Goal: Transaction & Acquisition: Purchase product/service

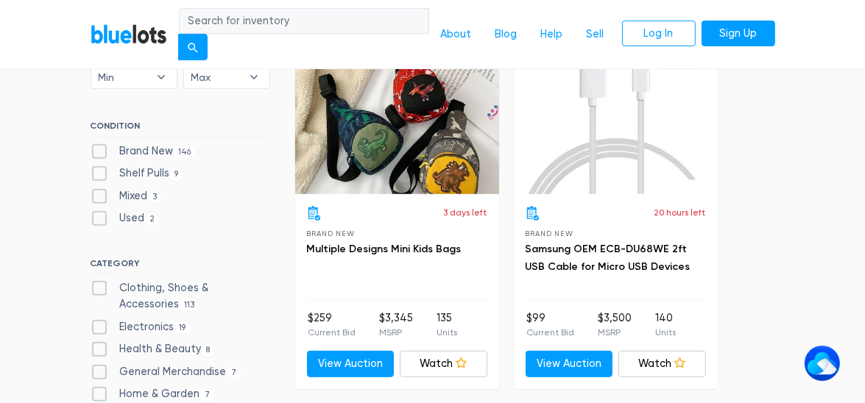
scroll to position [442, 0]
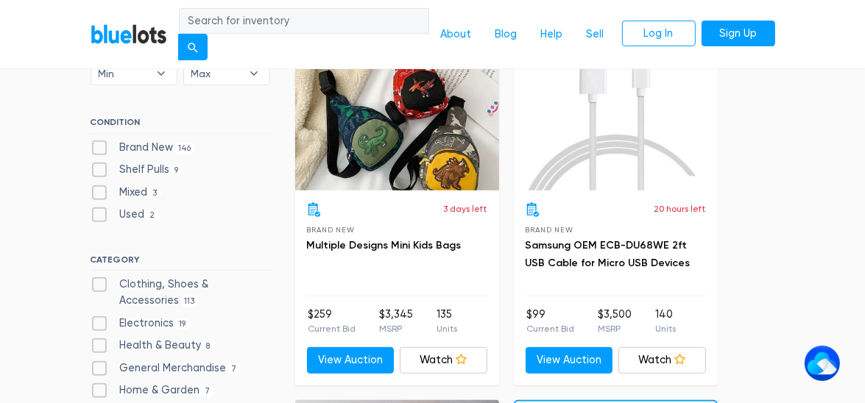
click at [96, 145] on label "Brand New 146" at bounding box center [143, 148] width 105 height 16
click at [96, 145] on New"] "Brand New 146" at bounding box center [96, 145] width 10 height 10
checkbox New"] "true"
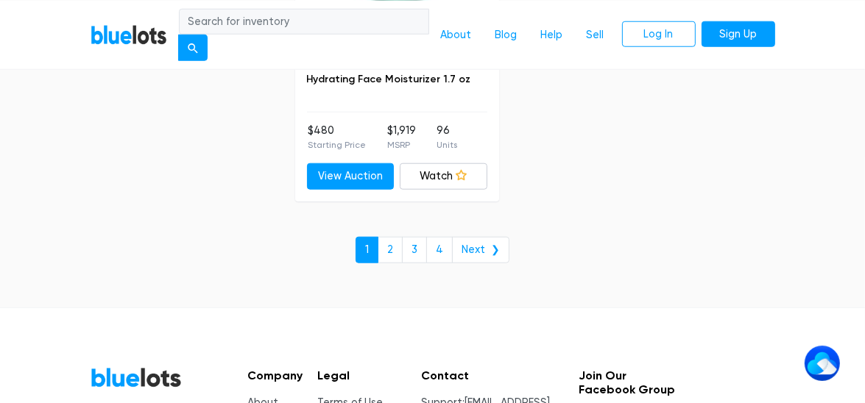
scroll to position [9643, 0]
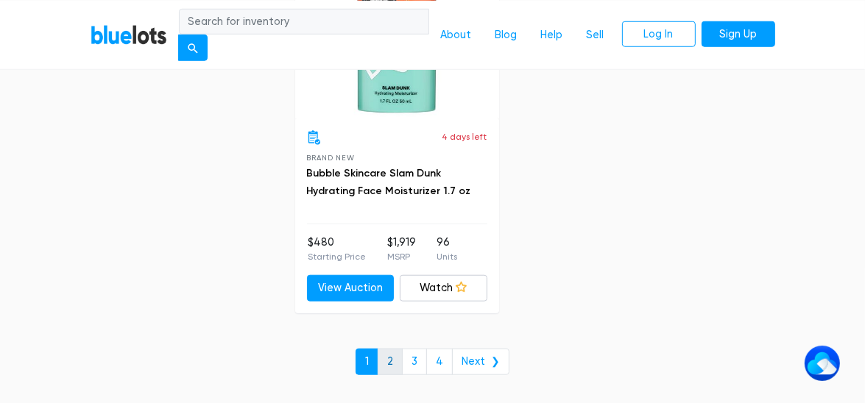
click at [395, 349] on link "2" at bounding box center [390, 362] width 25 height 27
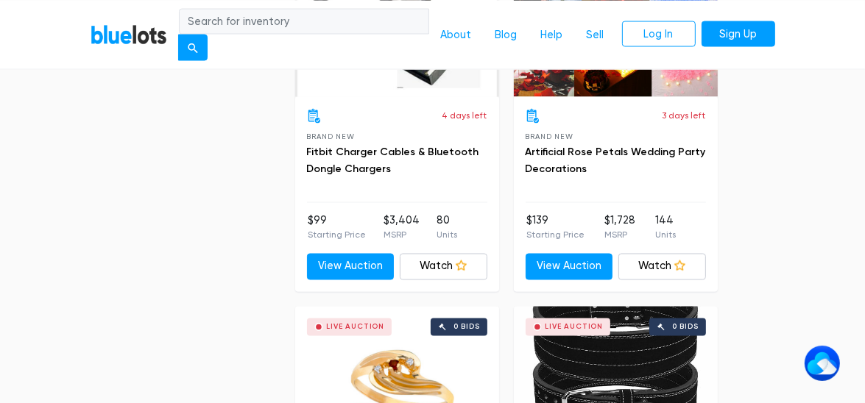
scroll to position [2073, 0]
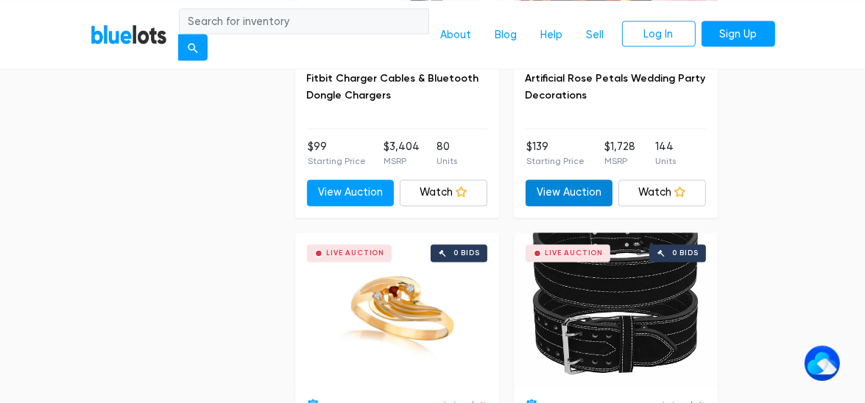
click at [572, 197] on link "View Auction" at bounding box center [570, 193] width 88 height 27
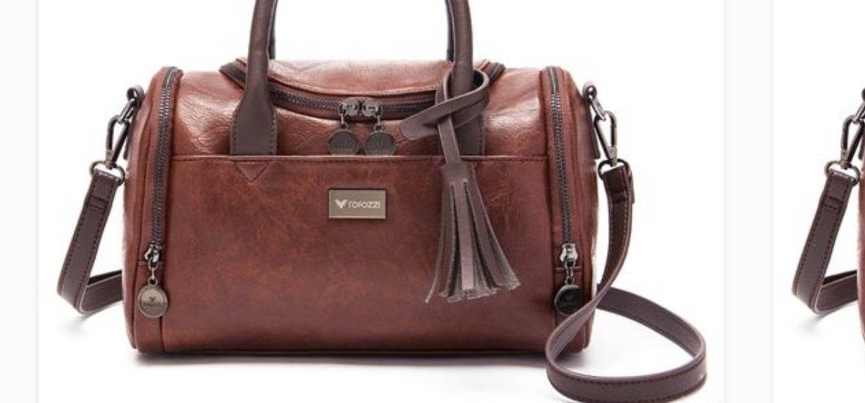
scroll to position [6273, 0]
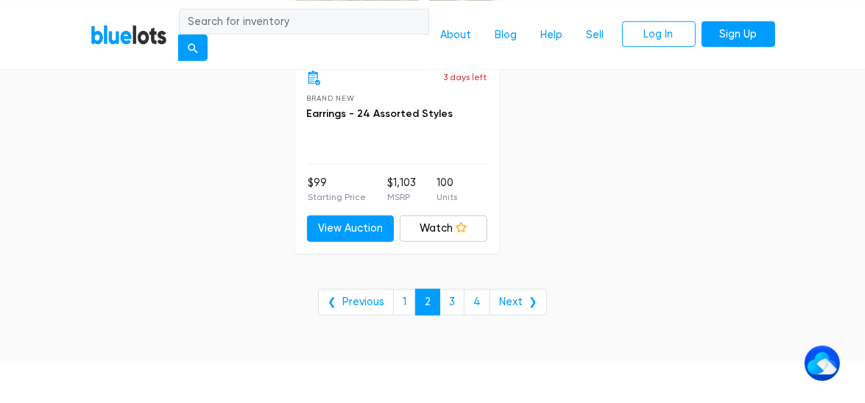
scroll to position [9423, 0]
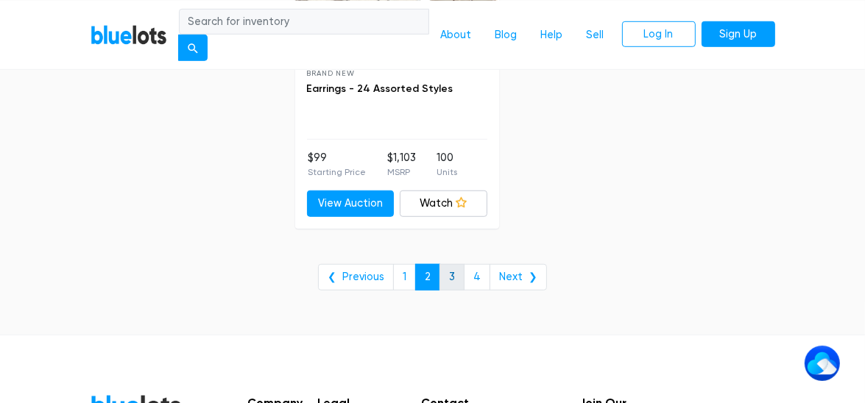
click at [451, 267] on link "3" at bounding box center [451, 277] width 25 height 27
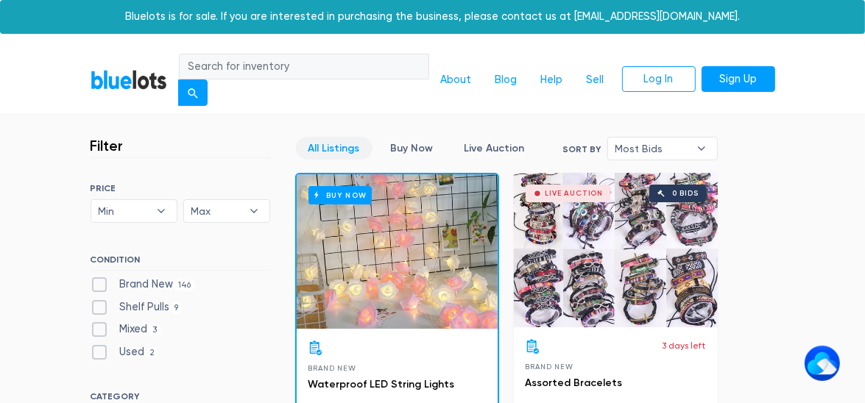
click at [102, 303] on label "Shelf Pulls 9" at bounding box center [137, 308] width 93 height 16
click at [100, 303] on Pulls"] "Shelf Pulls 9" at bounding box center [96, 305] width 10 height 10
checkbox Pulls"] "true"
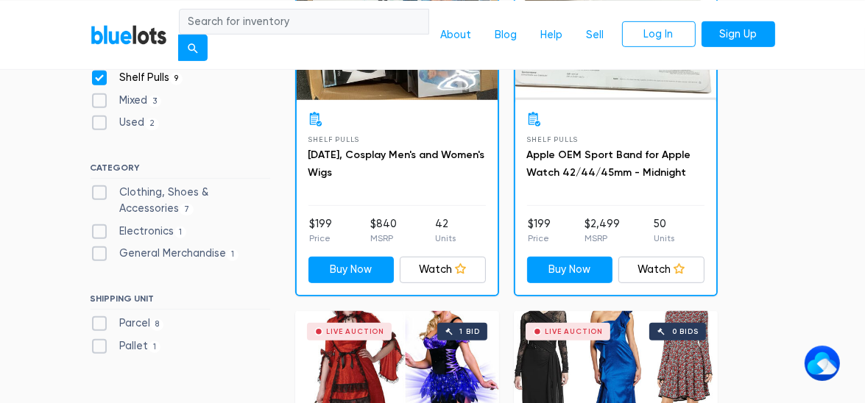
scroll to position [527, 0]
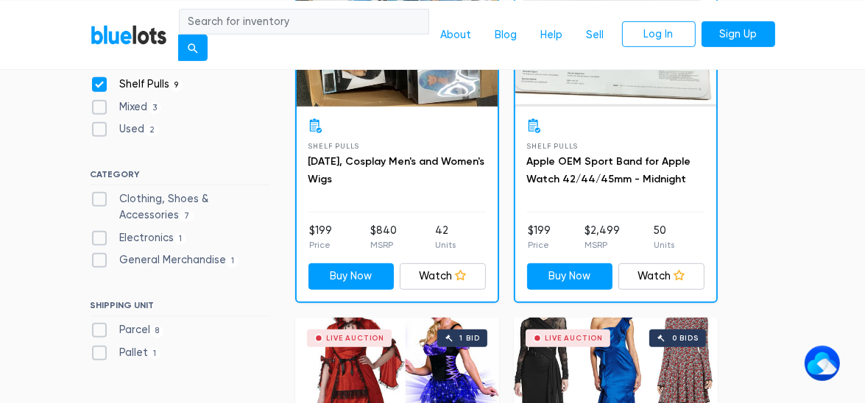
click at [100, 130] on label "Used 2" at bounding box center [125, 129] width 69 height 16
click at [100, 130] on input "Used 2" at bounding box center [96, 126] width 10 height 10
checkbox input "true"
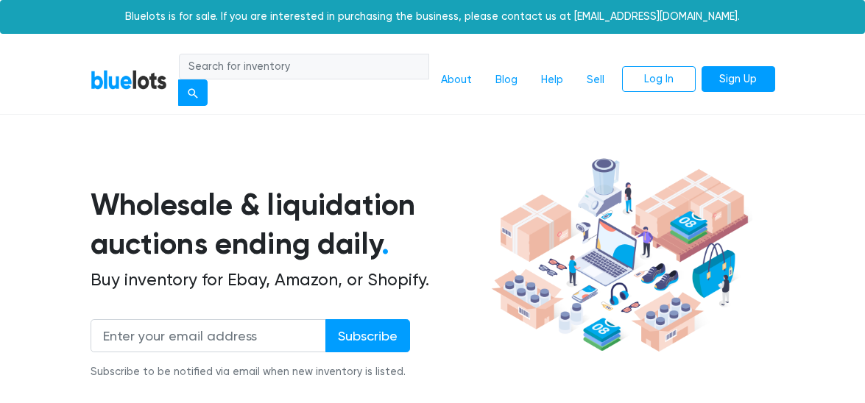
scroll to position [380, 0]
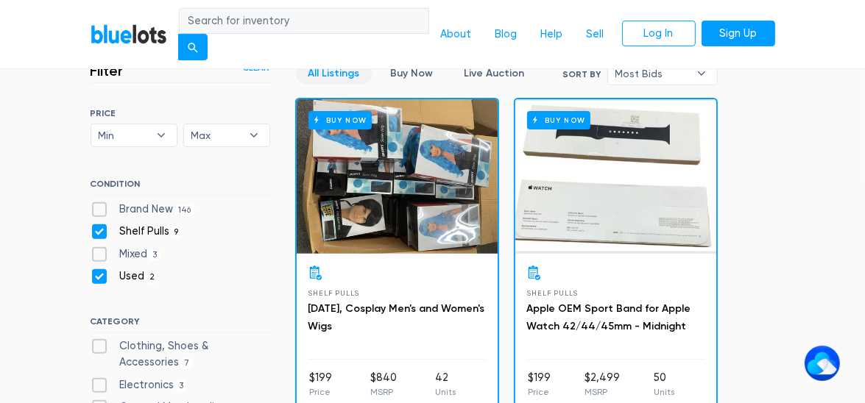
click at [96, 229] on label "Shelf Pulls 9" at bounding box center [137, 232] width 93 height 16
click at [96, 229] on Pulls"] "Shelf Pulls 9" at bounding box center [96, 229] width 10 height 10
checkbox Pulls"] "false"
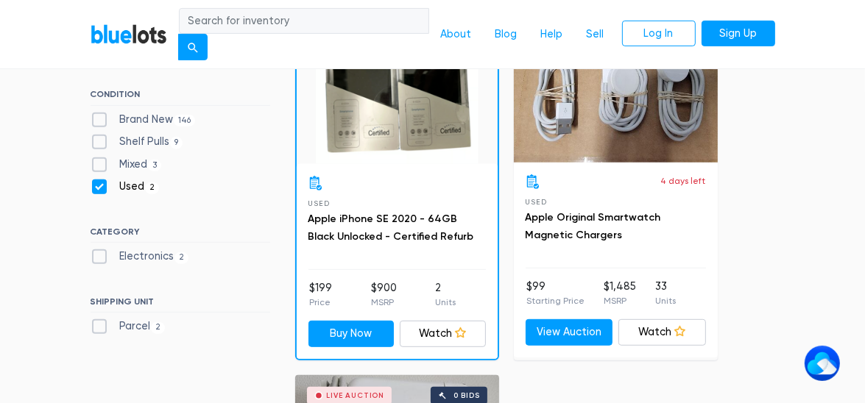
scroll to position [527, 0]
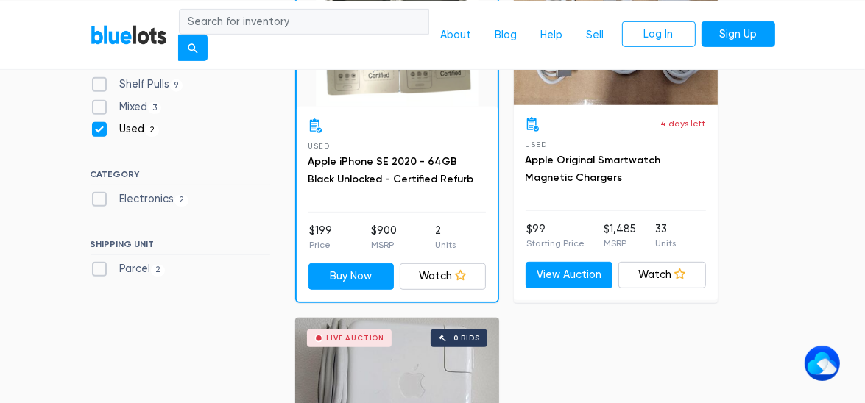
click at [98, 264] on label "Parcel 2" at bounding box center [128, 269] width 75 height 16
click at [98, 264] on input "Parcel 2" at bounding box center [96, 266] width 10 height 10
checkbox input "true"
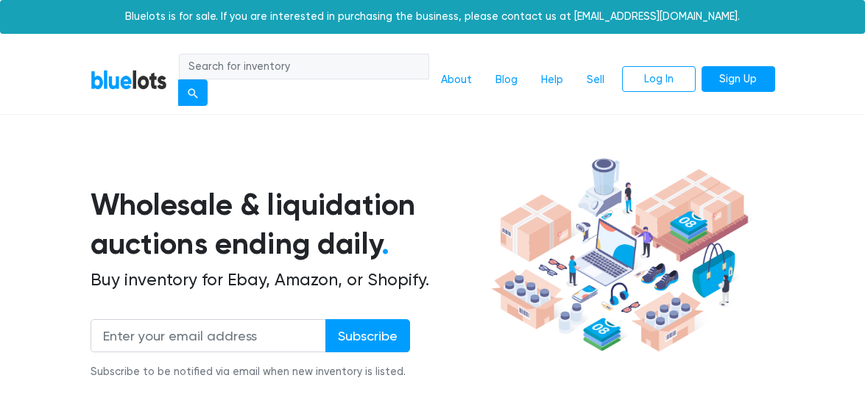
scroll to position [380, 0]
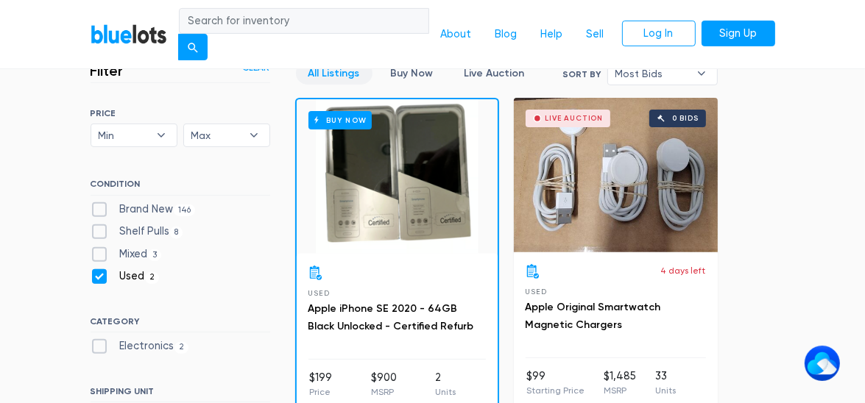
click at [102, 276] on label "Used 2" at bounding box center [125, 277] width 69 height 16
click at [100, 276] on input "Used 2" at bounding box center [96, 274] width 10 height 10
checkbox input "false"
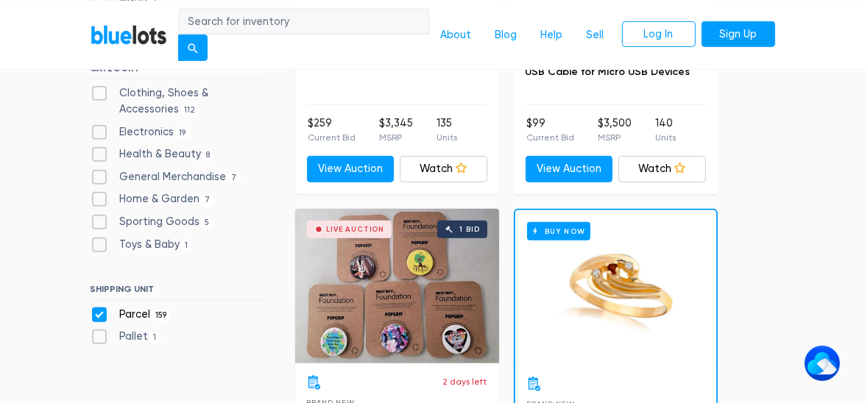
scroll to position [674, 0]
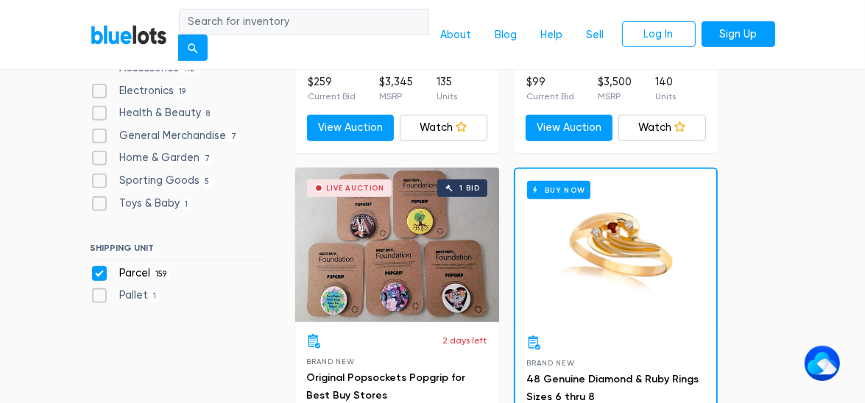
click at [92, 291] on label "Pallet 1" at bounding box center [126, 296] width 71 height 16
click at [92, 291] on input "Pallet 1" at bounding box center [96, 293] width 10 height 10
checkbox input "true"
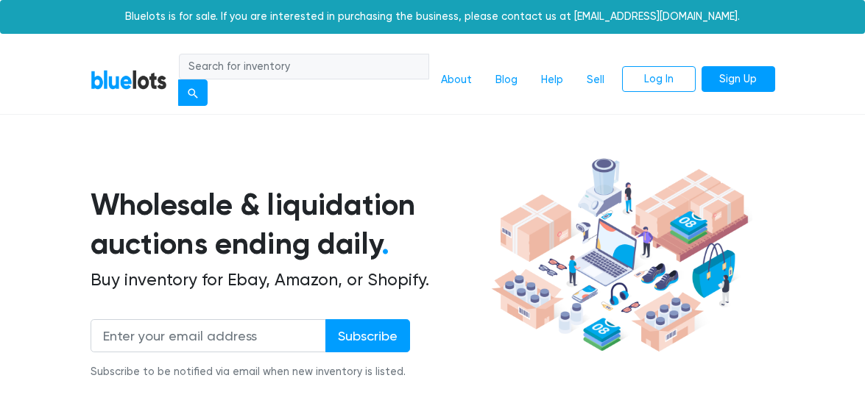
scroll to position [380, 0]
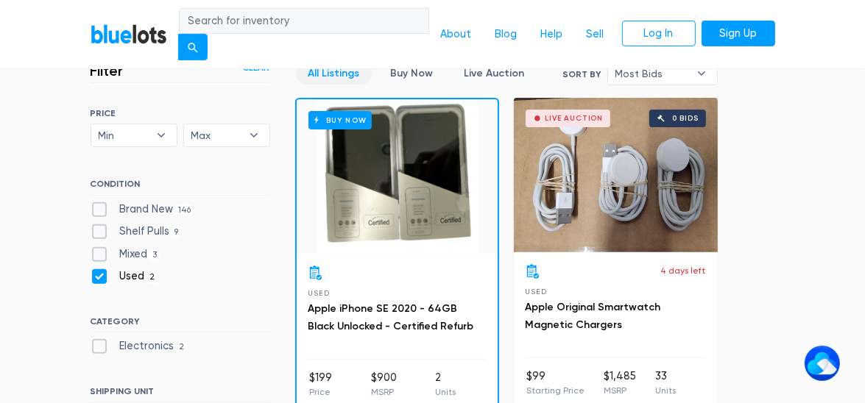
click at [102, 279] on label "Used 2" at bounding box center [125, 277] width 69 height 16
click at [100, 278] on input "Used 2" at bounding box center [96, 274] width 10 height 10
checkbox input "false"
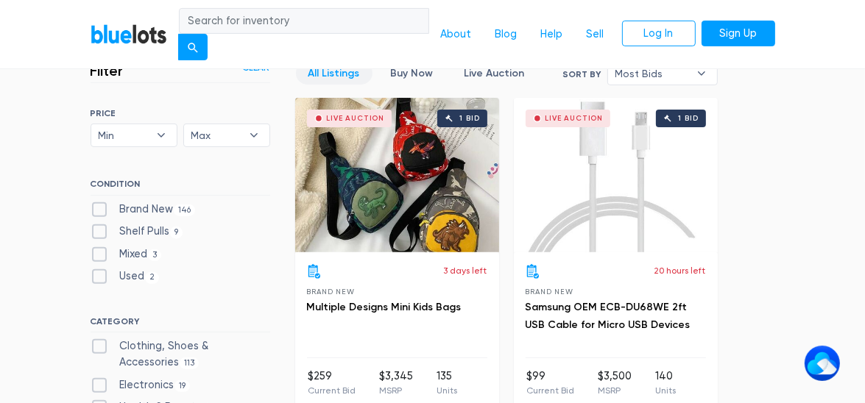
scroll to position [674, 0]
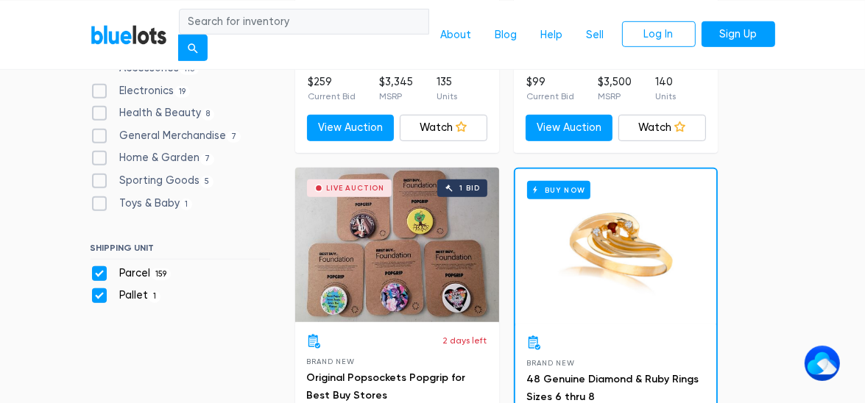
click at [101, 269] on label "Parcel 159" at bounding box center [131, 274] width 81 height 16
click at [100, 269] on input "Parcel 159" at bounding box center [96, 271] width 10 height 10
checkbox input "false"
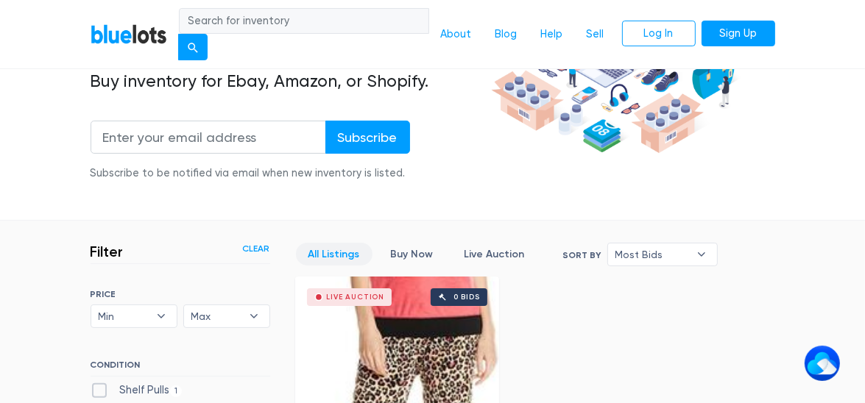
scroll to position [294, 0]
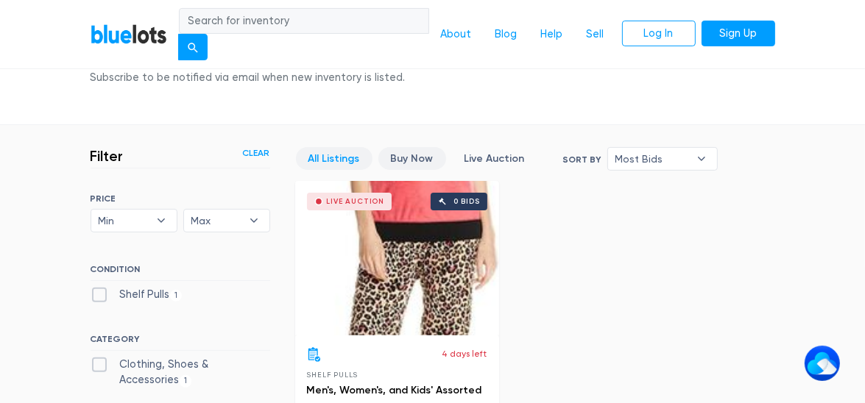
click at [400, 152] on link "Buy Now" at bounding box center [412, 158] width 68 height 23
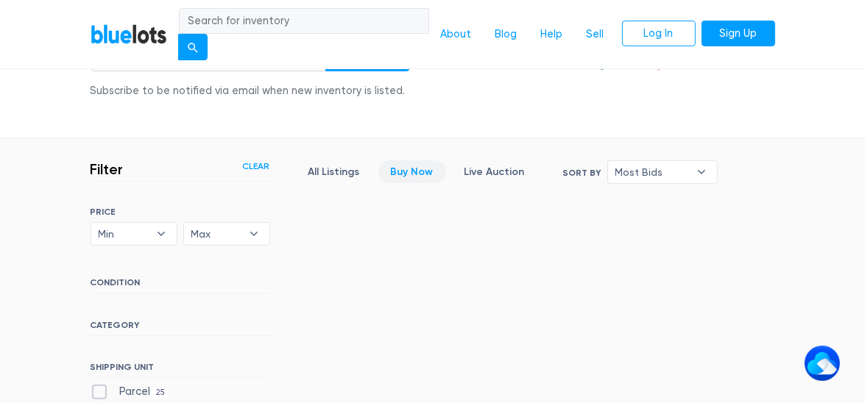
scroll to position [368, 0]
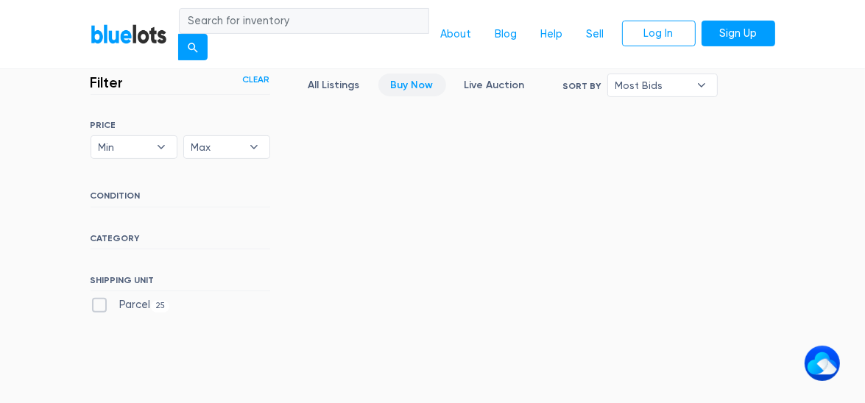
click at [94, 307] on label "Parcel 25" at bounding box center [131, 305] width 80 height 16
click at [94, 307] on input "Parcel 25" at bounding box center [96, 302] width 10 height 10
checkbox input "true"
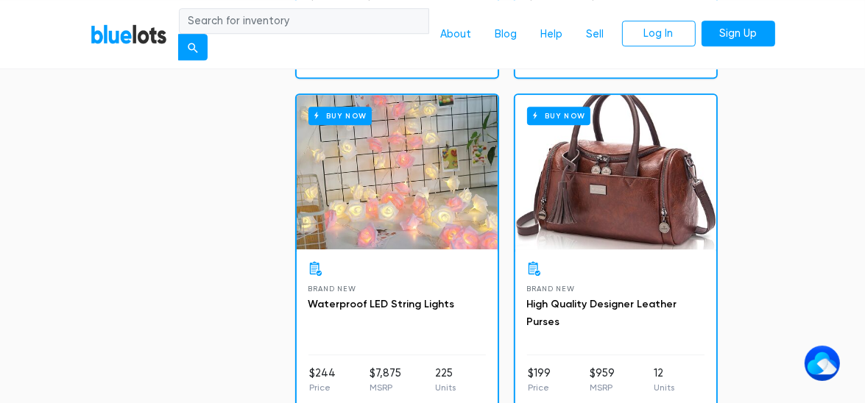
scroll to position [3398, 0]
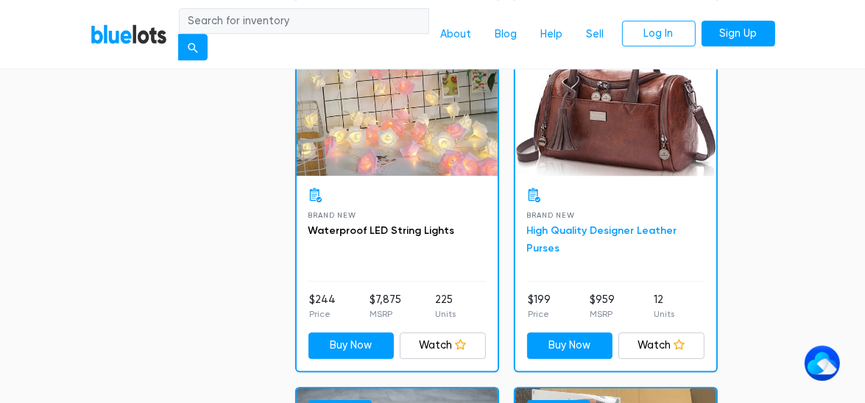
click at [591, 225] on link "High Quality Designer Leather Purses" at bounding box center [602, 240] width 150 height 30
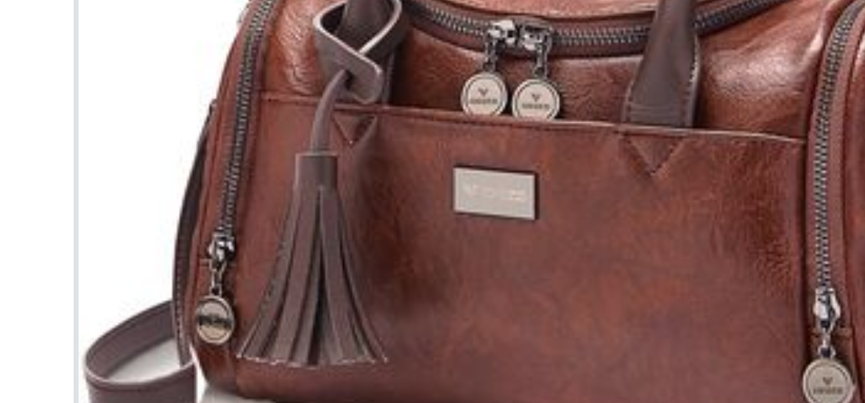
scroll to position [82, 0]
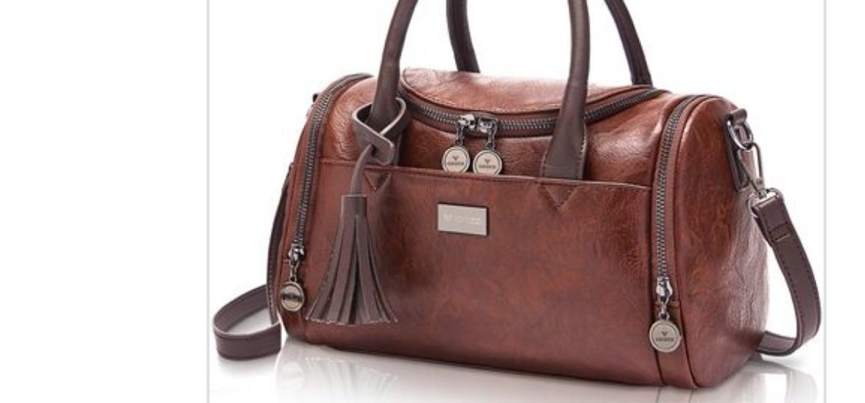
drag, startPoint x: 71, startPoint y: 247, endPoint x: 192, endPoint y: 269, distance: 122.9
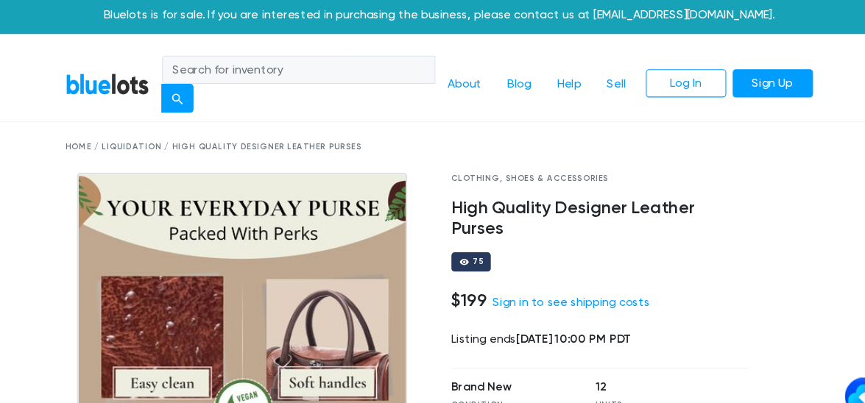
scroll to position [0, 0]
